Goal: Find specific page/section: Find specific page/section

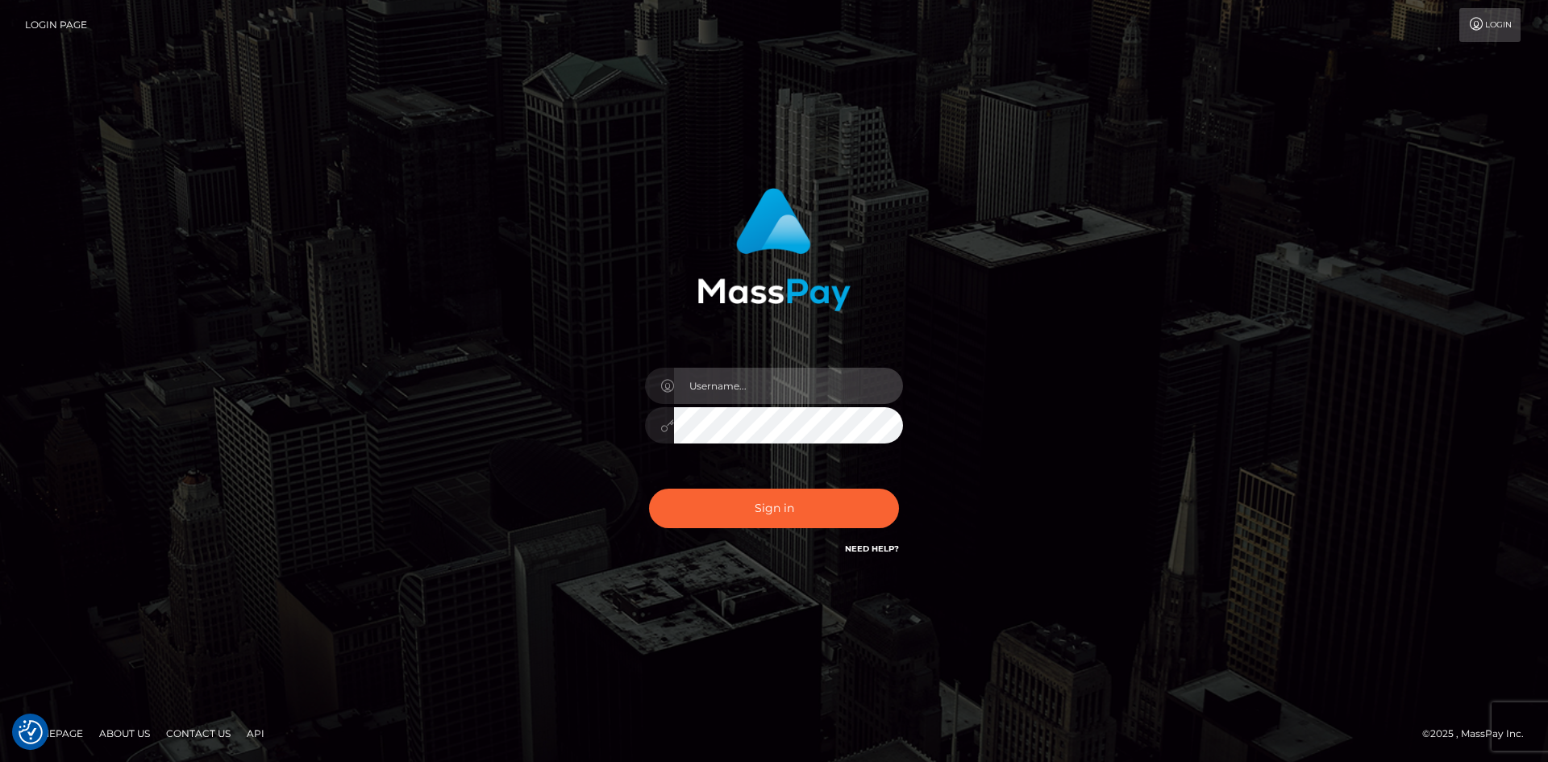
click at [714, 389] on input "text" at bounding box center [788, 386] width 229 height 36
paste input "pranav"
type input "pranav"
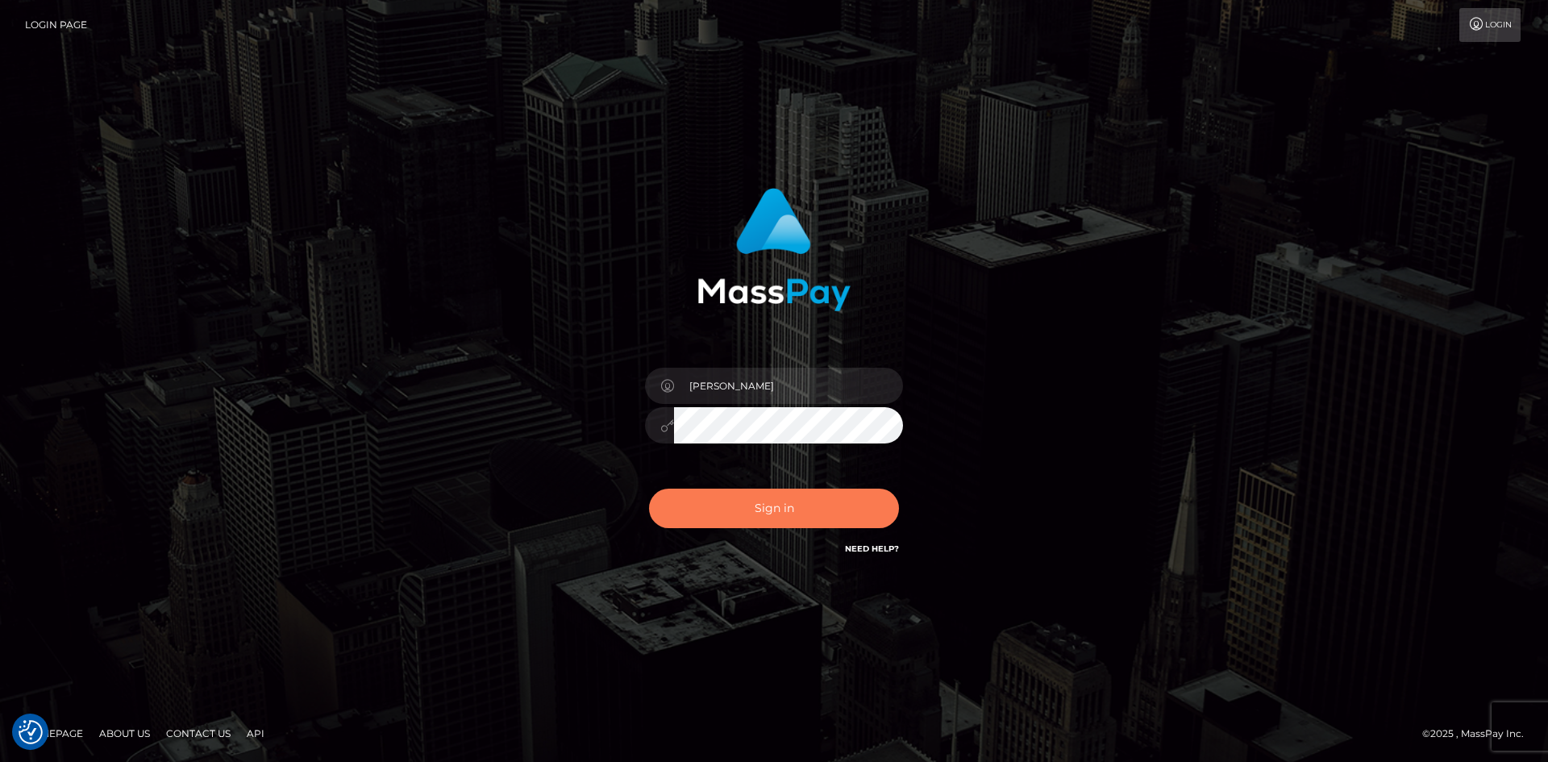
click at [712, 503] on button "Sign in" at bounding box center [774, 509] width 250 height 40
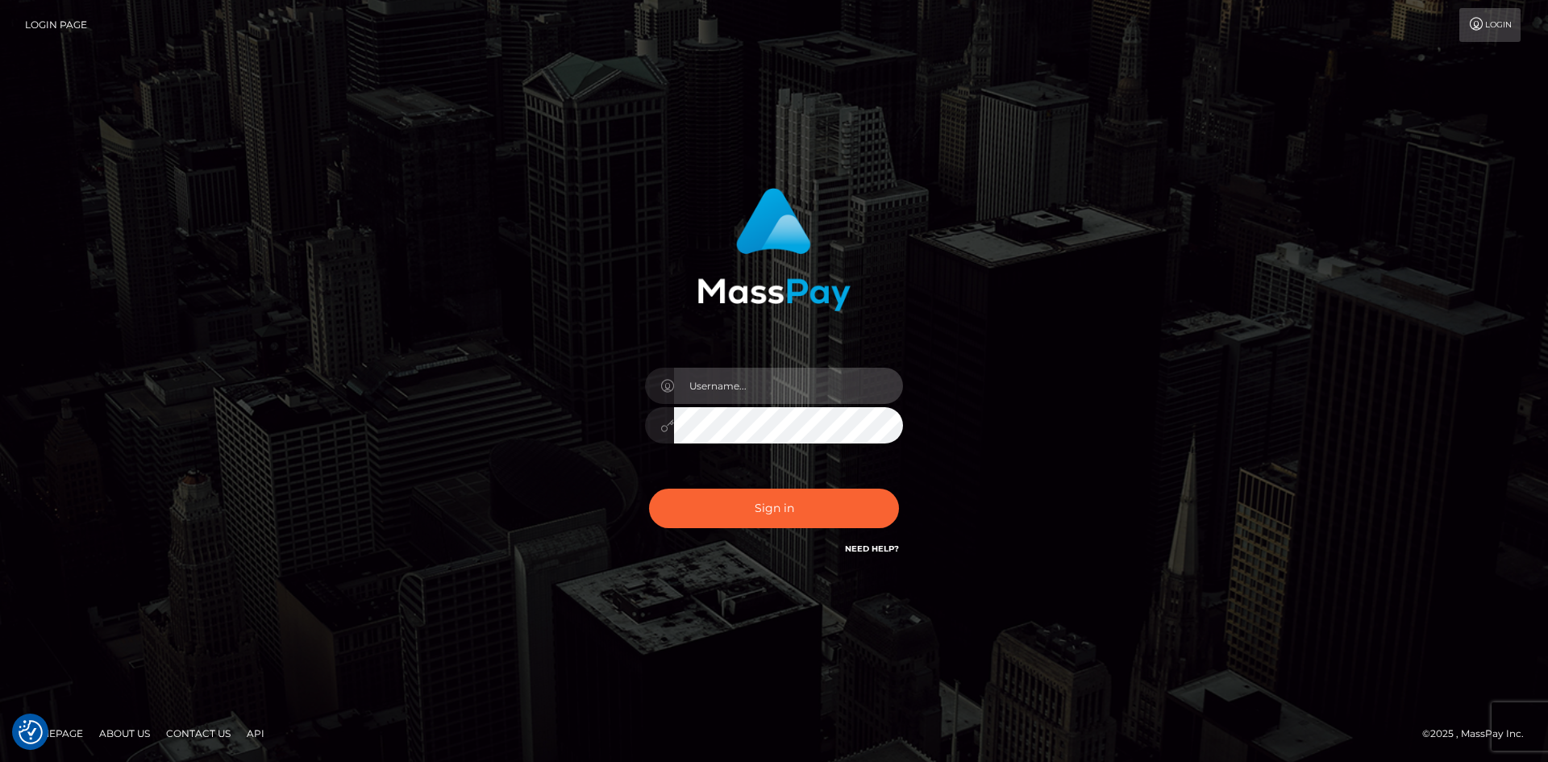
click at [718, 385] on input "text" at bounding box center [788, 386] width 229 height 36
paste input "pranav"
type input "pranav"
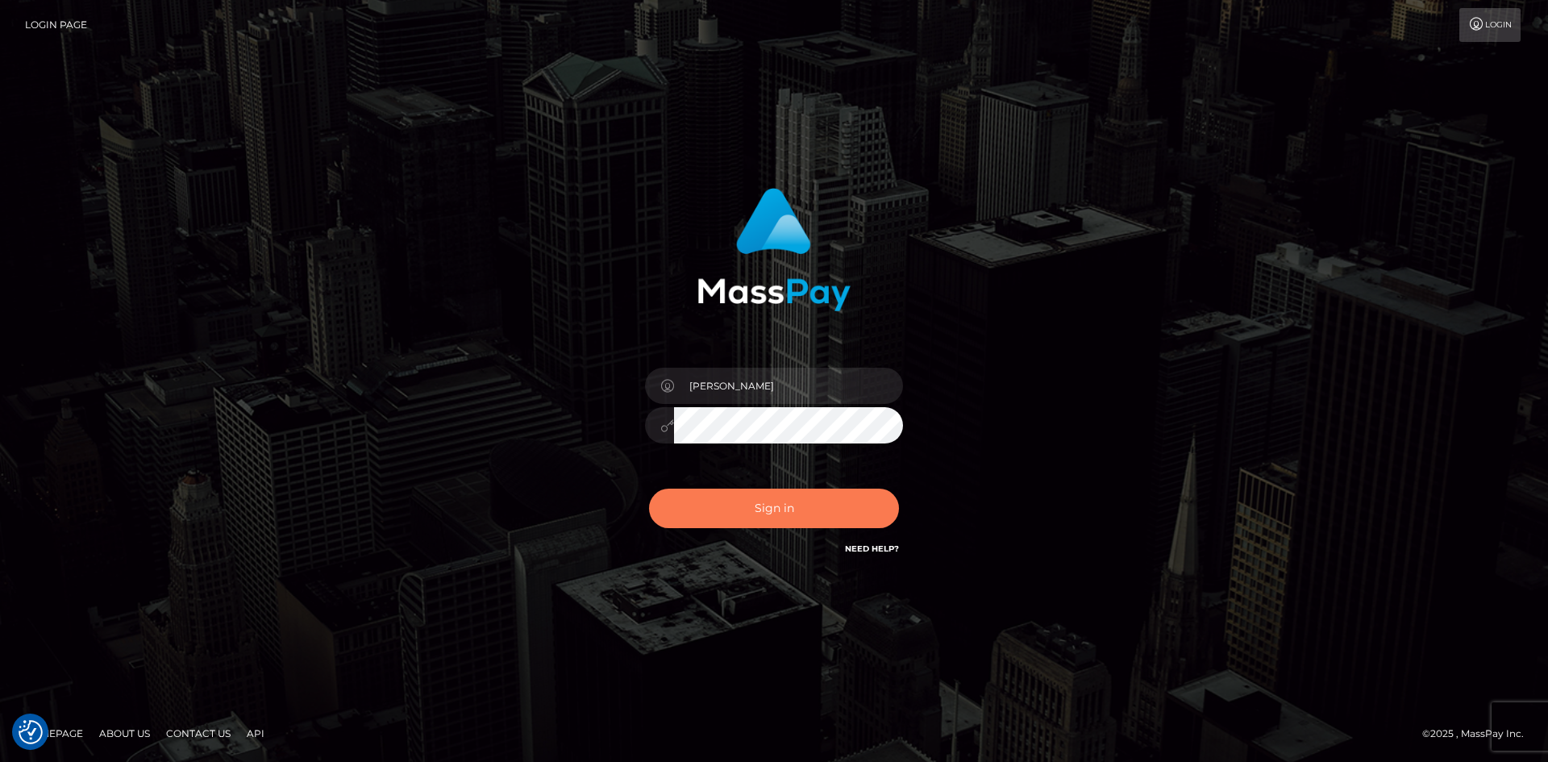
click at [724, 506] on button "Sign in" at bounding box center [774, 509] width 250 height 40
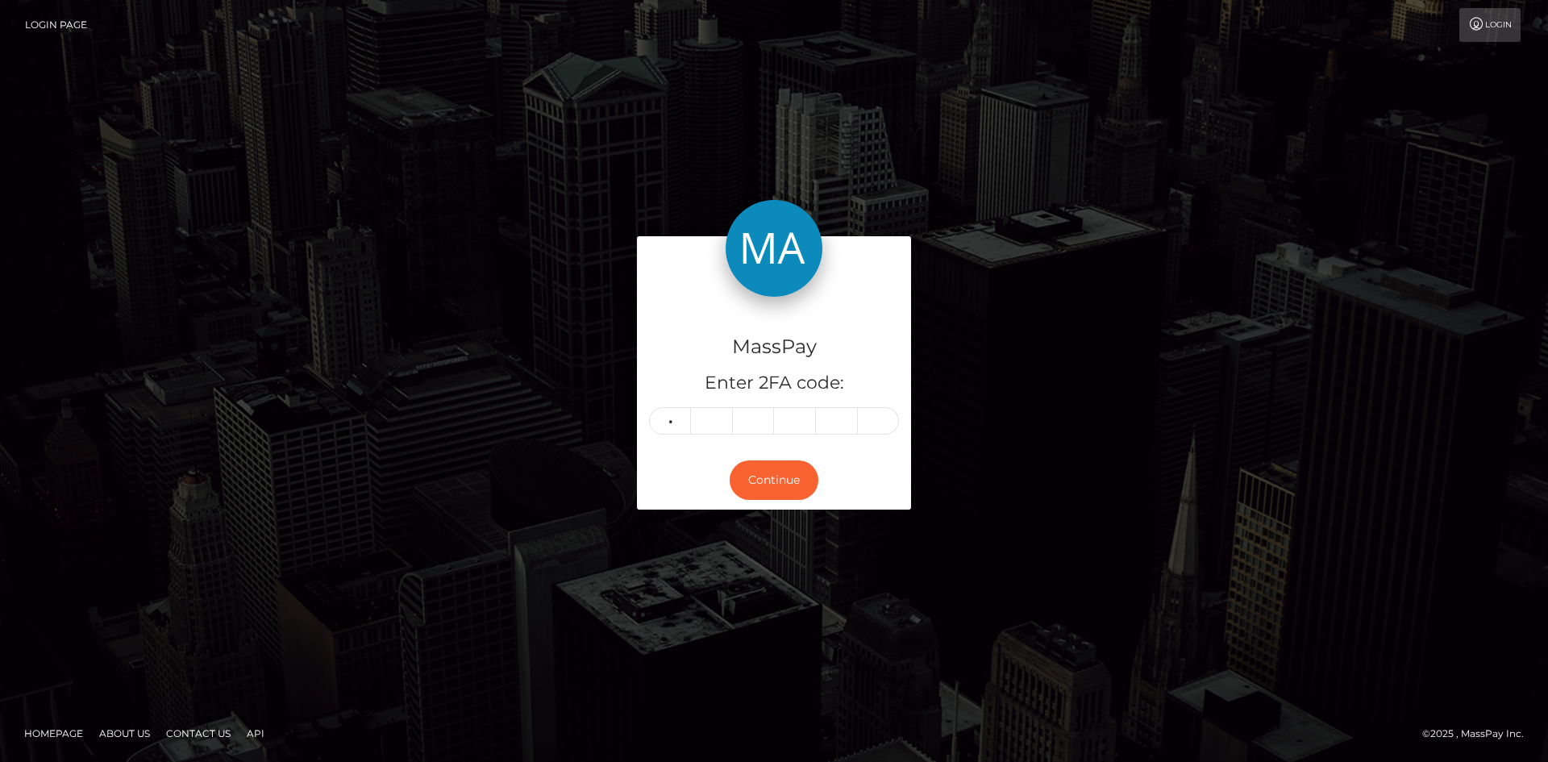
type input "2"
type input "9"
type input "1"
type input "6"
type input "0"
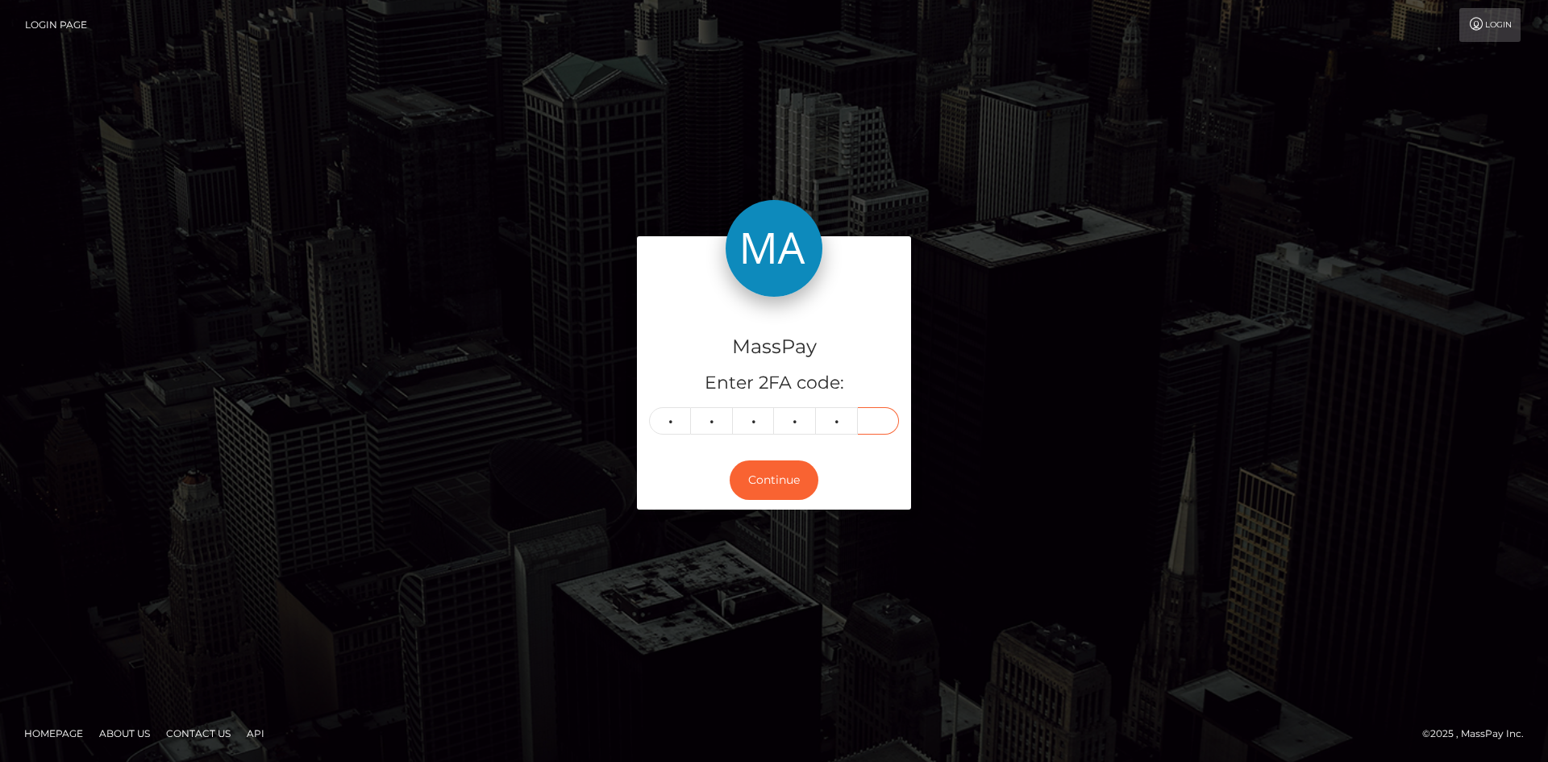
type input "8"
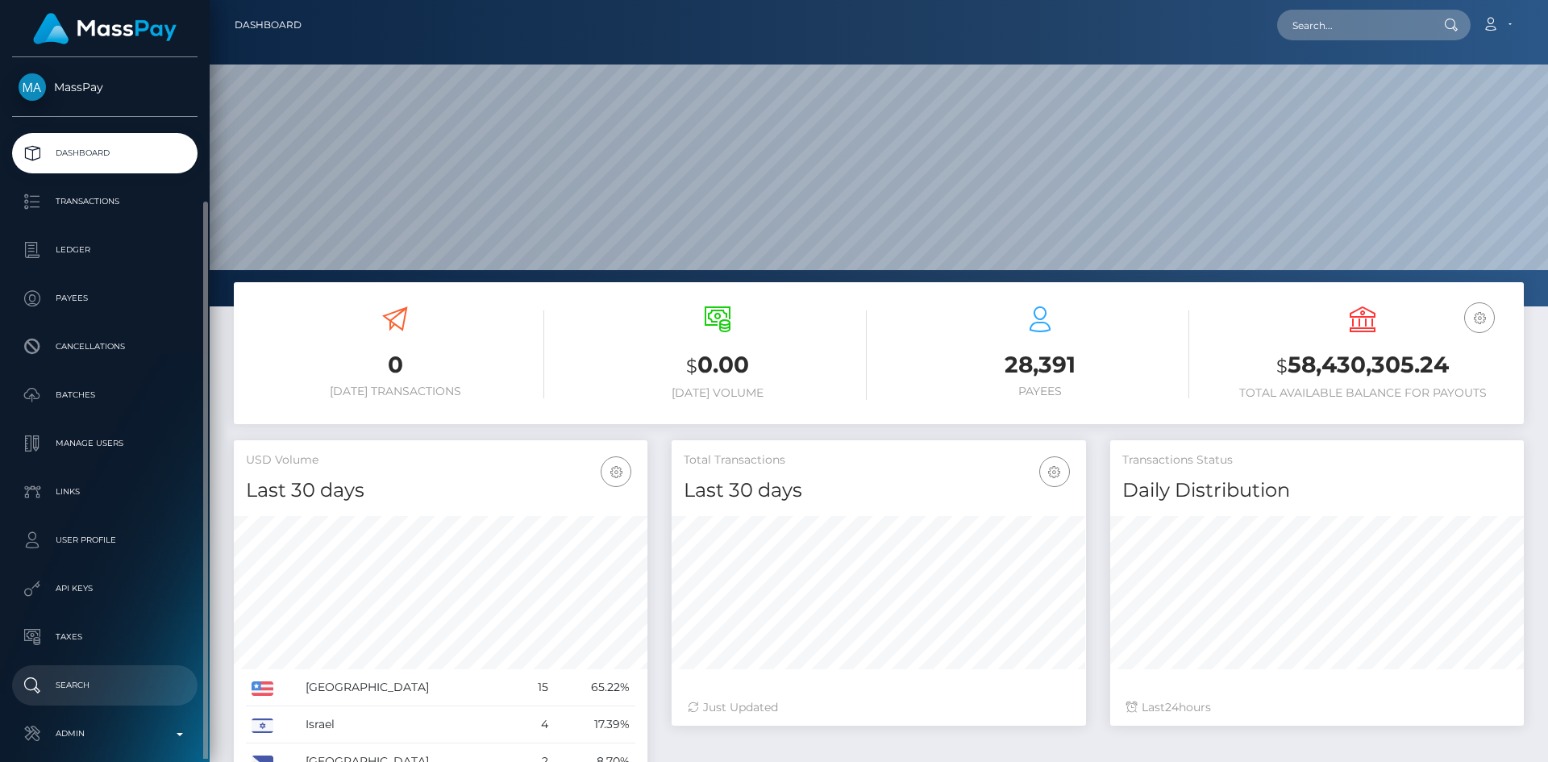
scroll to position [76, 0]
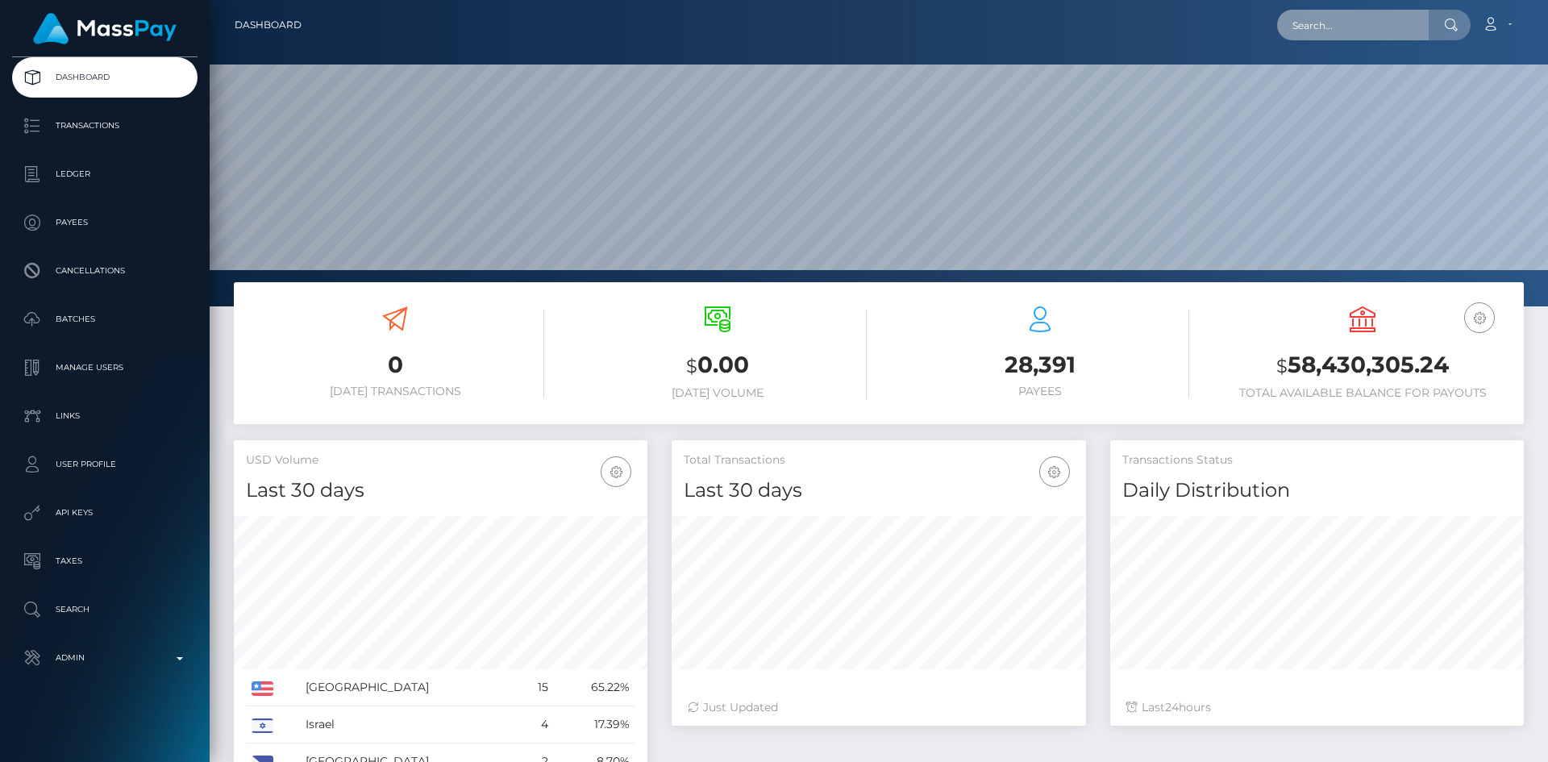
click at [1343, 35] on input "text" at bounding box center [1353, 25] width 152 height 31
paste input "BEFT68878830846154"
drag, startPoint x: 1413, startPoint y: 27, endPoint x: 1230, endPoint y: 17, distance: 182.5
click at [1230, 17] on div "BEFT68878830846154 Loading... Loading... Account Edit Profile Logout" at bounding box center [918, 25] width 1209 height 34
paste input "1bf758a1-6d21-11f0-87f1-0266f44cc279"
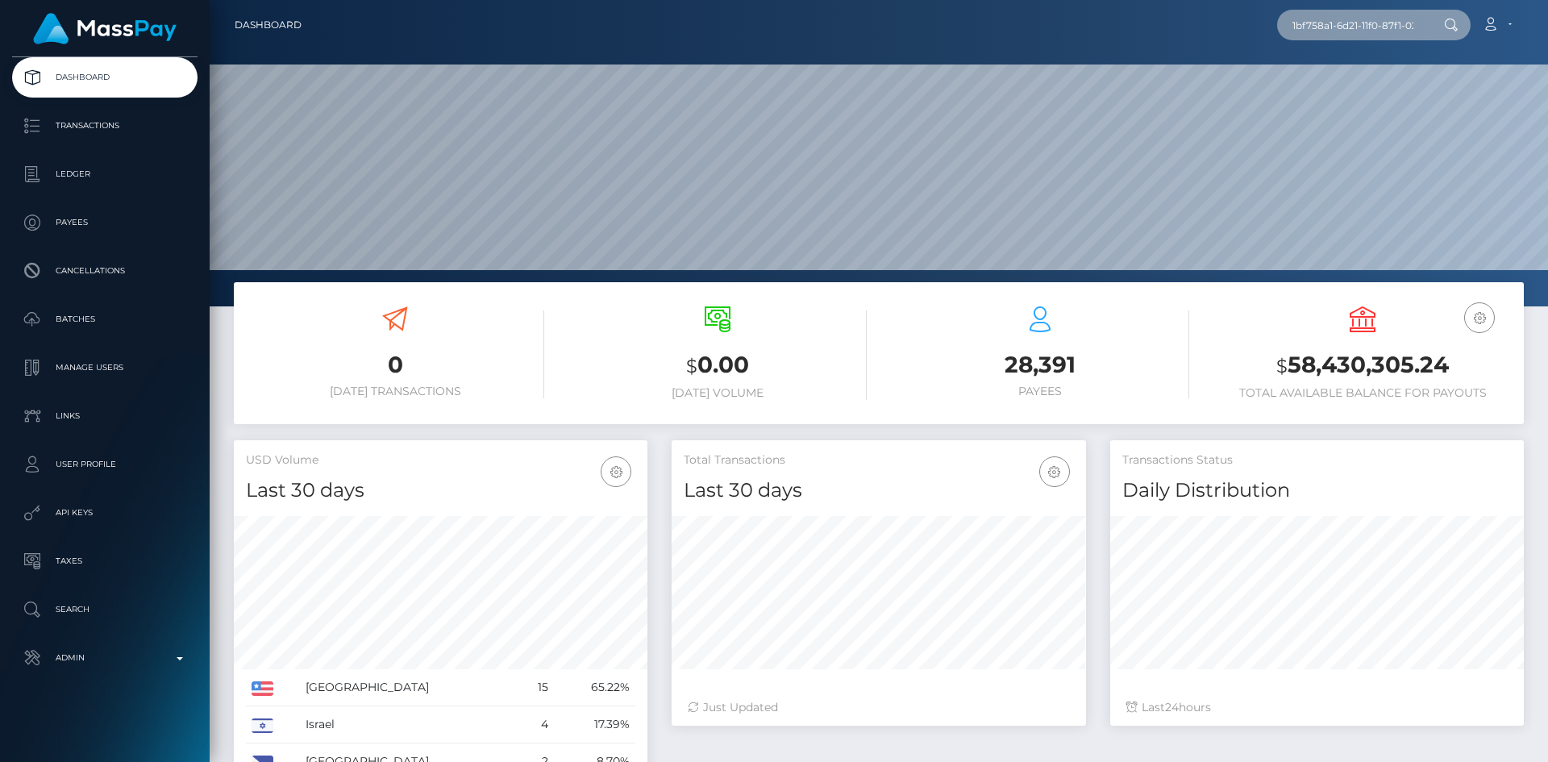
scroll to position [0, 60]
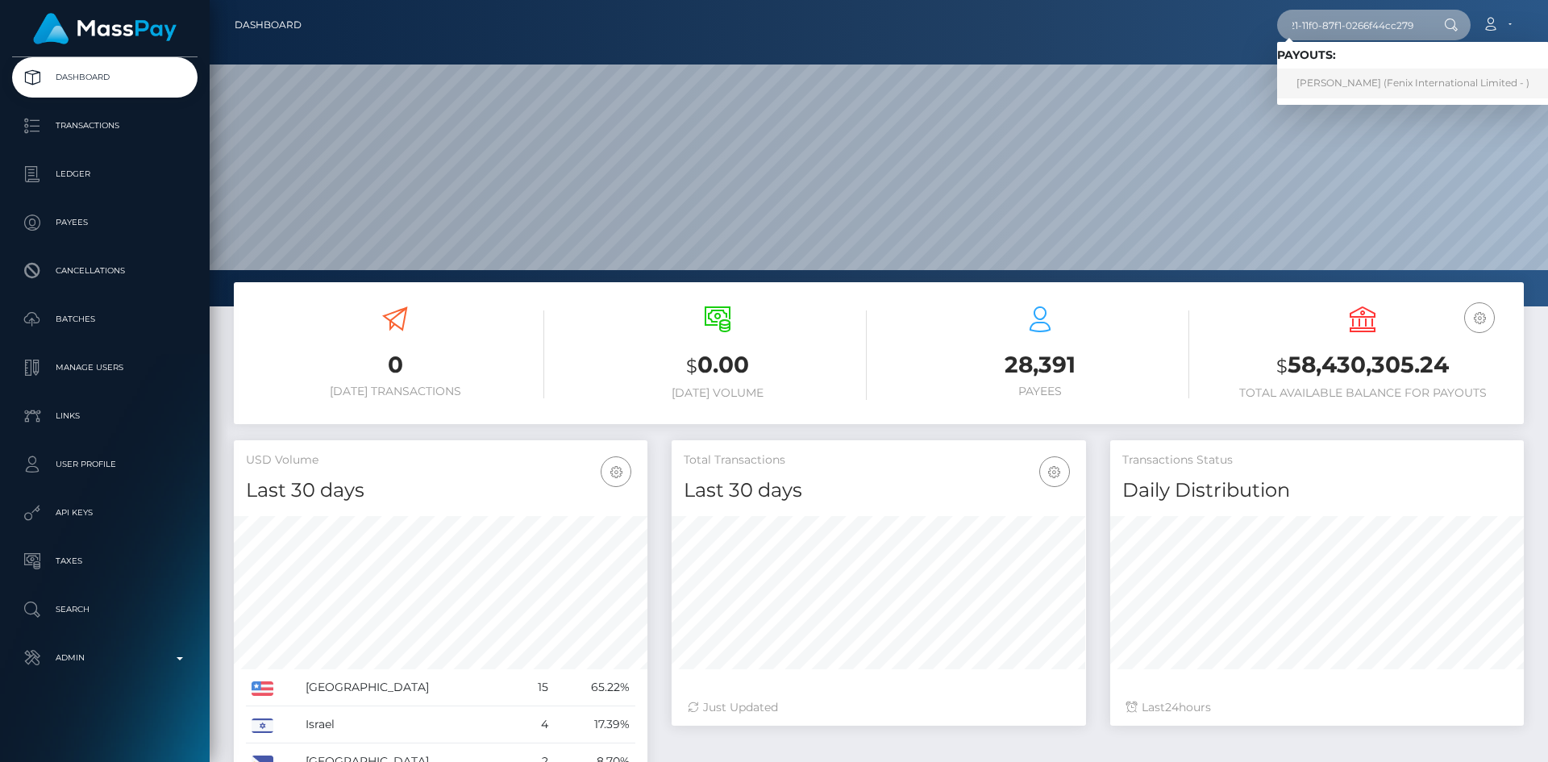
type input "1bf758a1-6d21-11f0-87f1-0266f44cc279"
click at [1359, 83] on link "Vanessa Guilbault (Fenix International Limited - )" at bounding box center [1413, 84] width 272 height 30
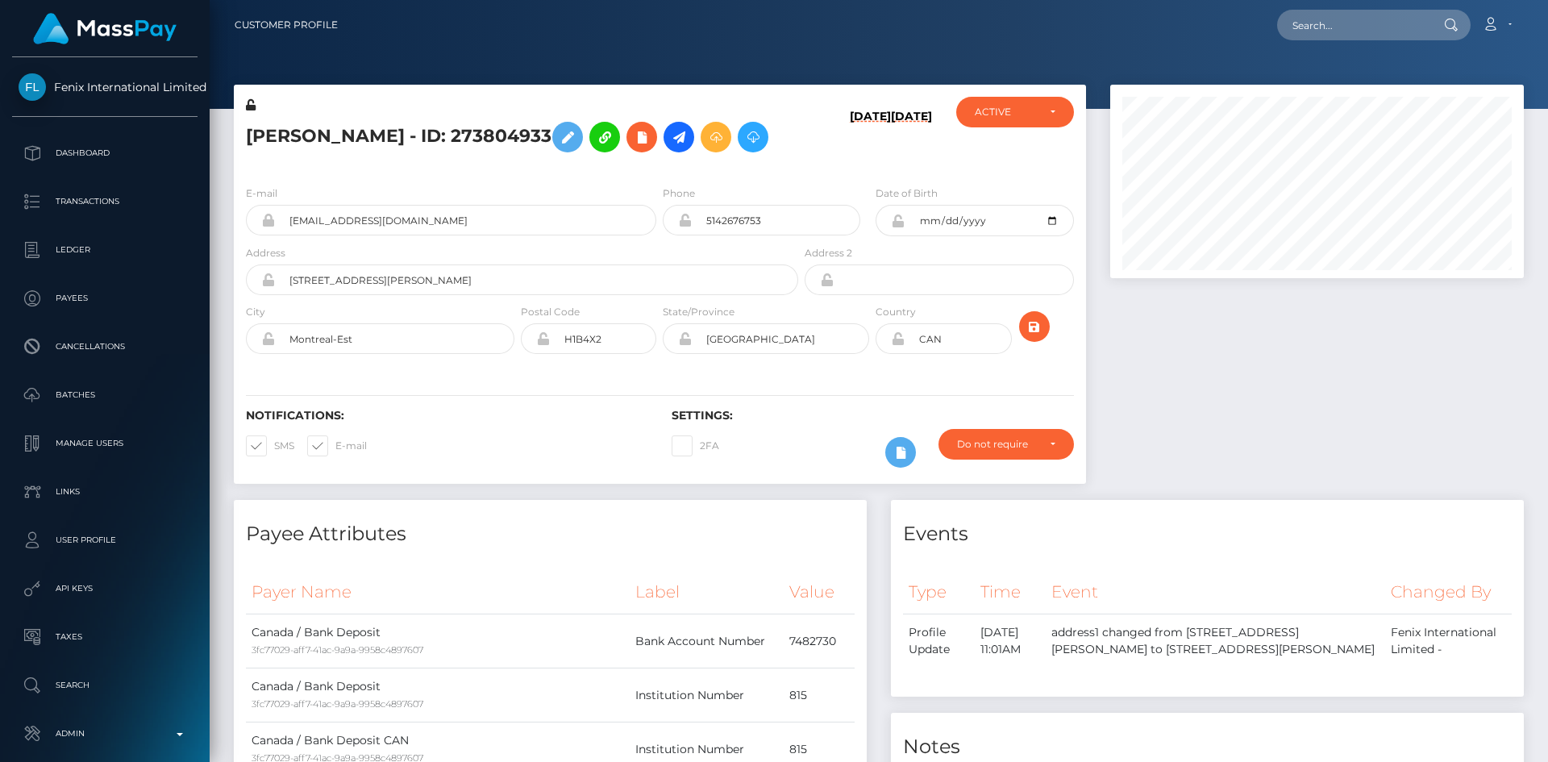
scroll to position [194, 414]
